Goal: Transaction & Acquisition: Purchase product/service

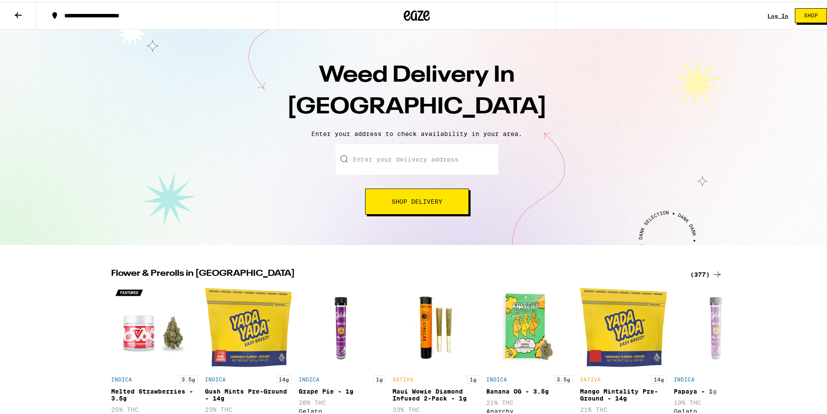
click at [395, 162] on input "Enter your delivery address" at bounding box center [416, 157] width 163 height 30
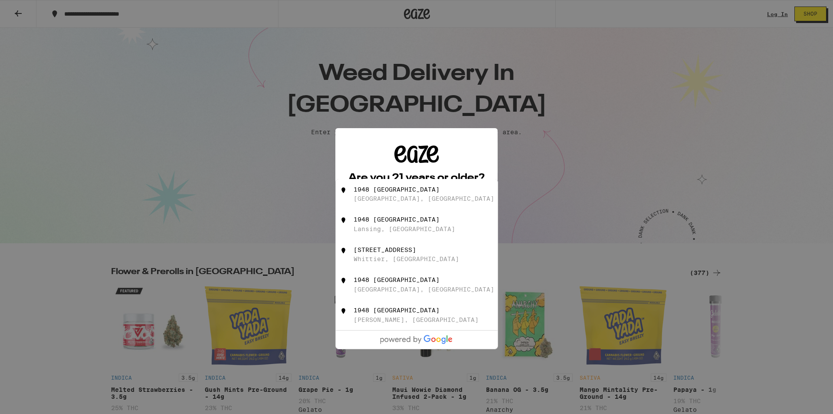
click at [402, 199] on div "[GEOGRAPHIC_DATA], [GEOGRAPHIC_DATA]" at bounding box center [424, 198] width 141 height 7
type input "[STREET_ADDRESS]"
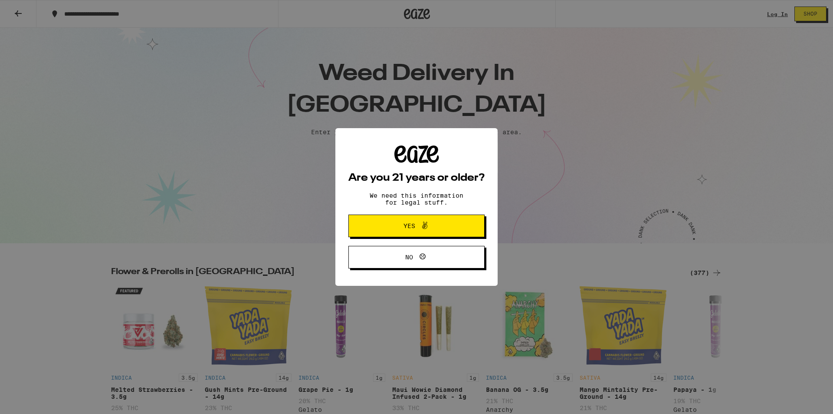
click at [413, 227] on span "Yes" at bounding box center [410, 226] width 12 height 6
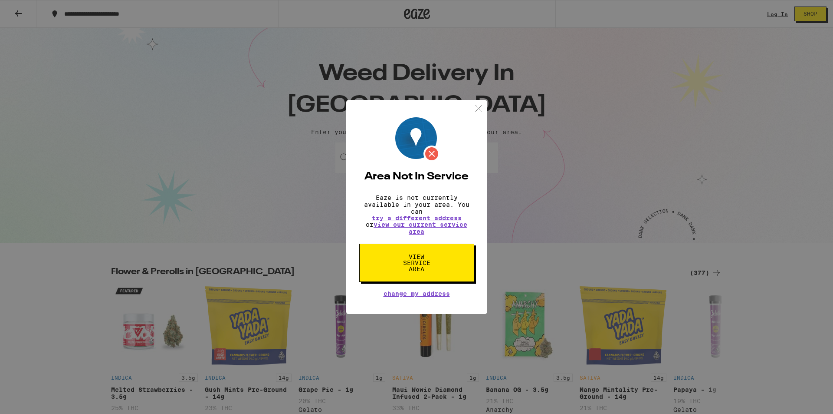
click at [475, 106] on img at bounding box center [478, 108] width 11 height 11
